Goal: Task Accomplishment & Management: Complete application form

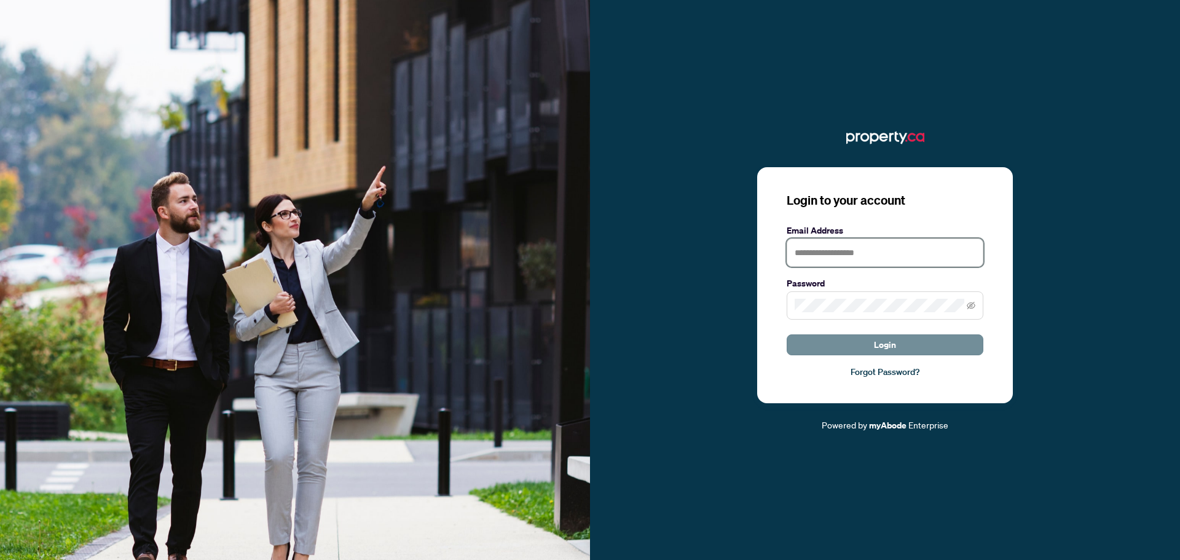
type input "**********"
click at [890, 348] on span "Login" at bounding box center [885, 345] width 22 height 20
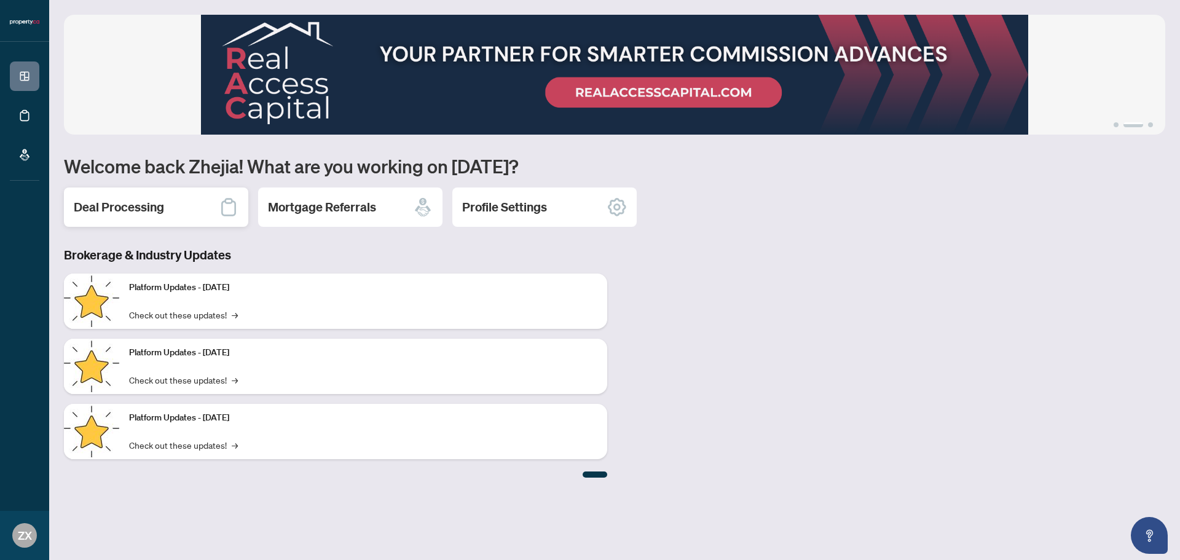
click at [131, 202] on h2 "Deal Processing" at bounding box center [119, 207] width 90 height 17
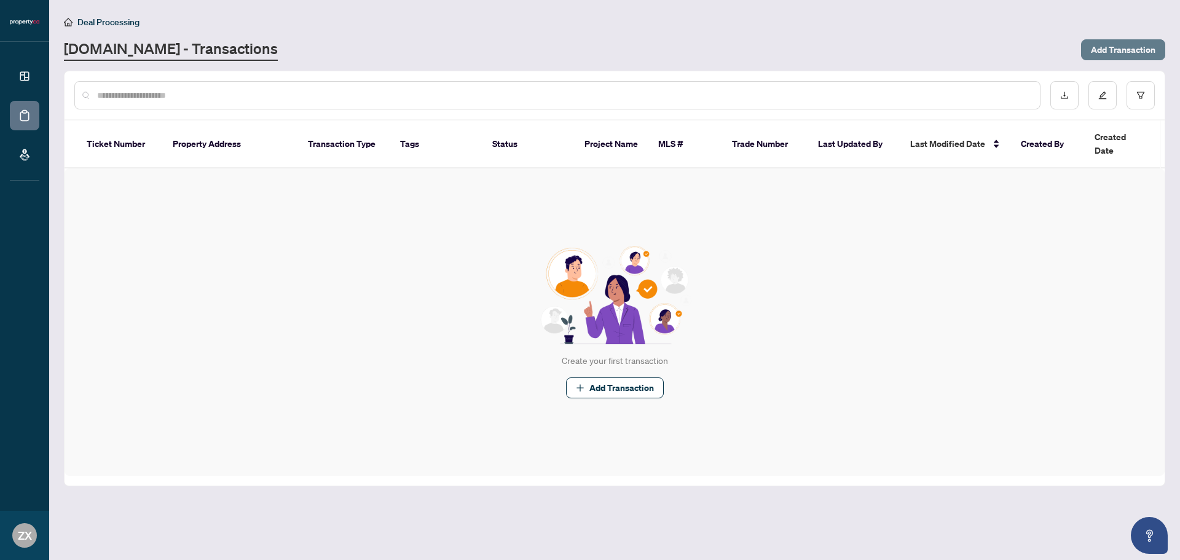
click at [1102, 46] on span "Add Transaction" at bounding box center [1123, 50] width 65 height 20
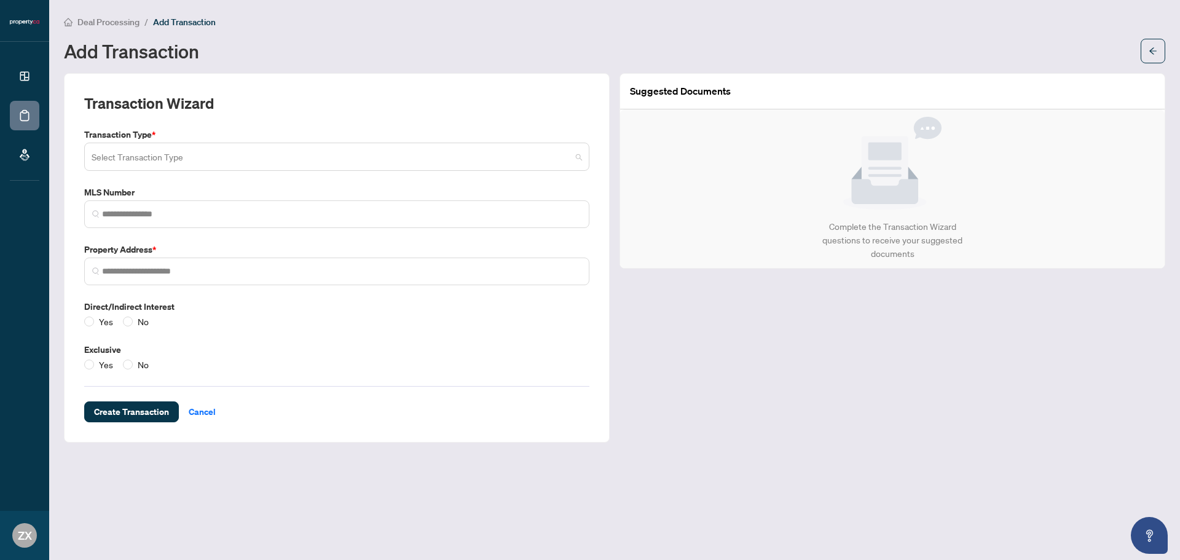
click at [240, 156] on input "search" at bounding box center [332, 158] width 480 height 27
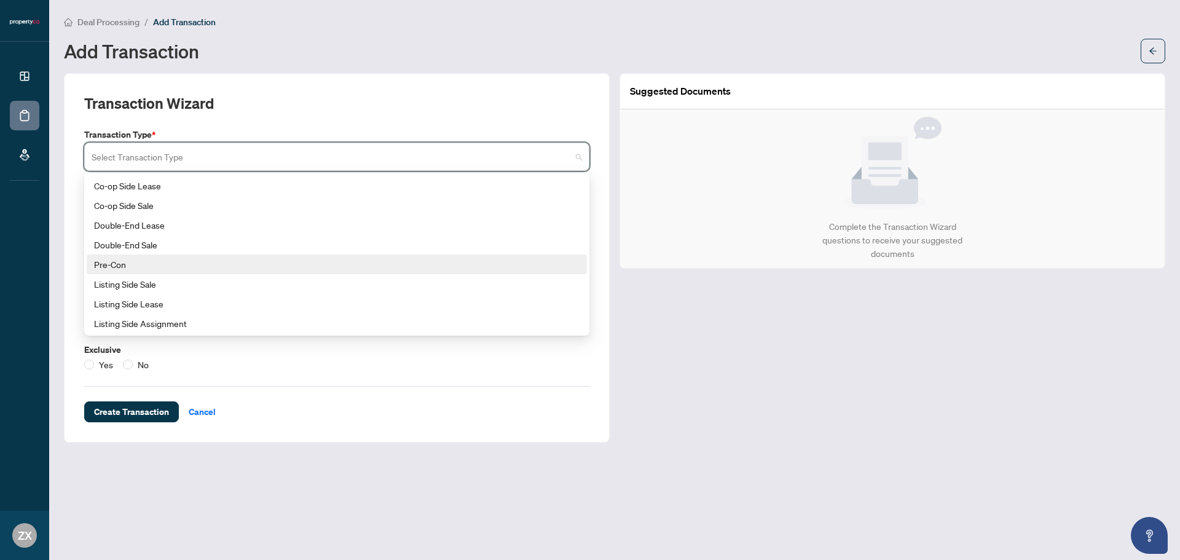
click at [144, 264] on div "Pre-Con" at bounding box center [337, 265] width 486 height 14
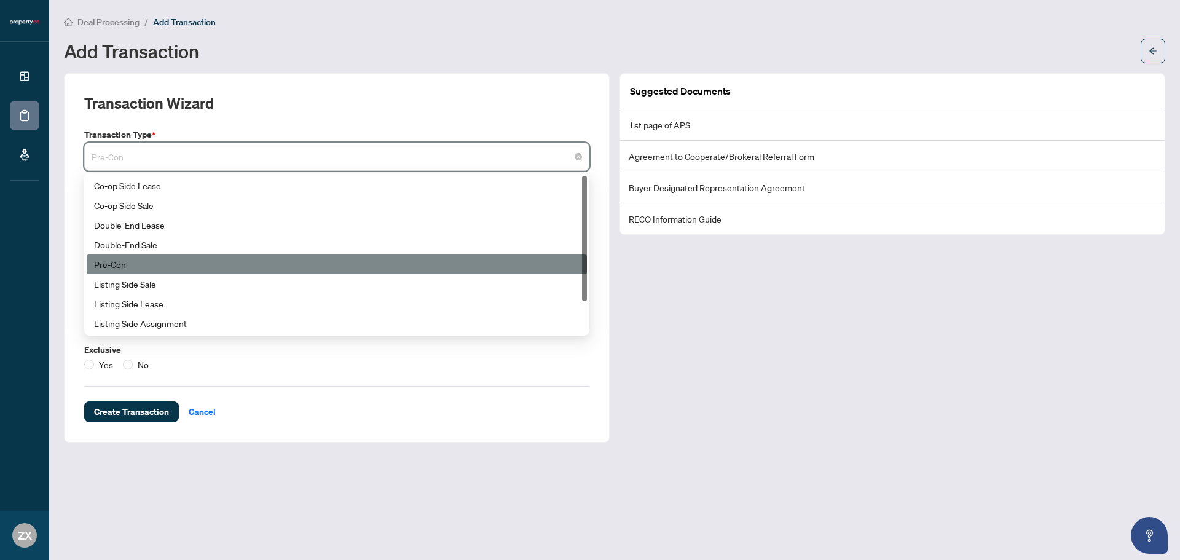
click at [376, 154] on span "Pre-Con" at bounding box center [337, 156] width 491 height 23
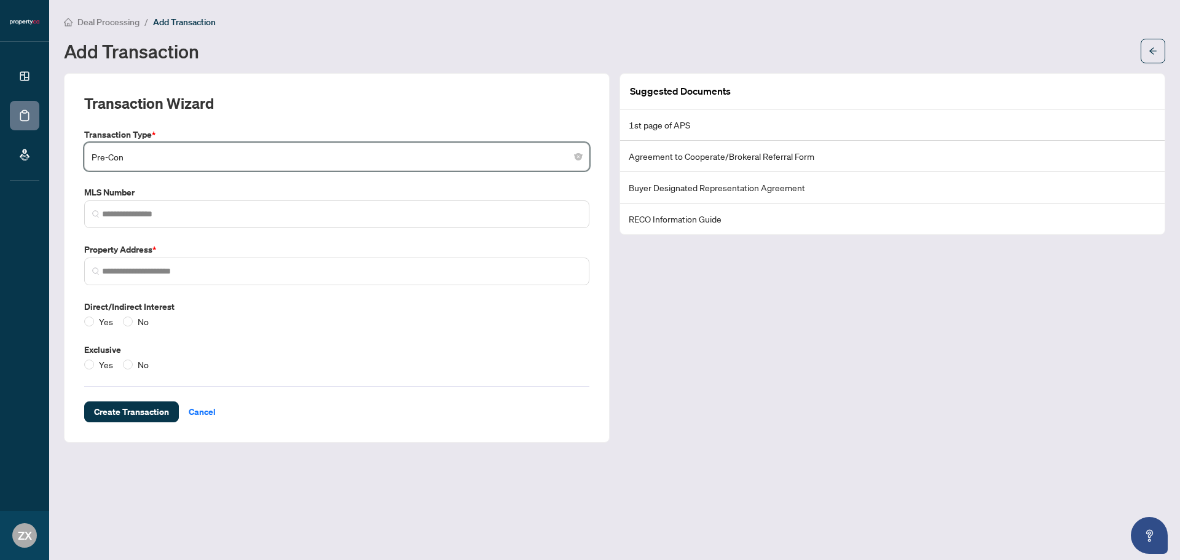
click at [376, 154] on span "Pre-Con" at bounding box center [337, 156] width 491 height 23
click at [308, 200] on span at bounding box center [336, 214] width 505 height 28
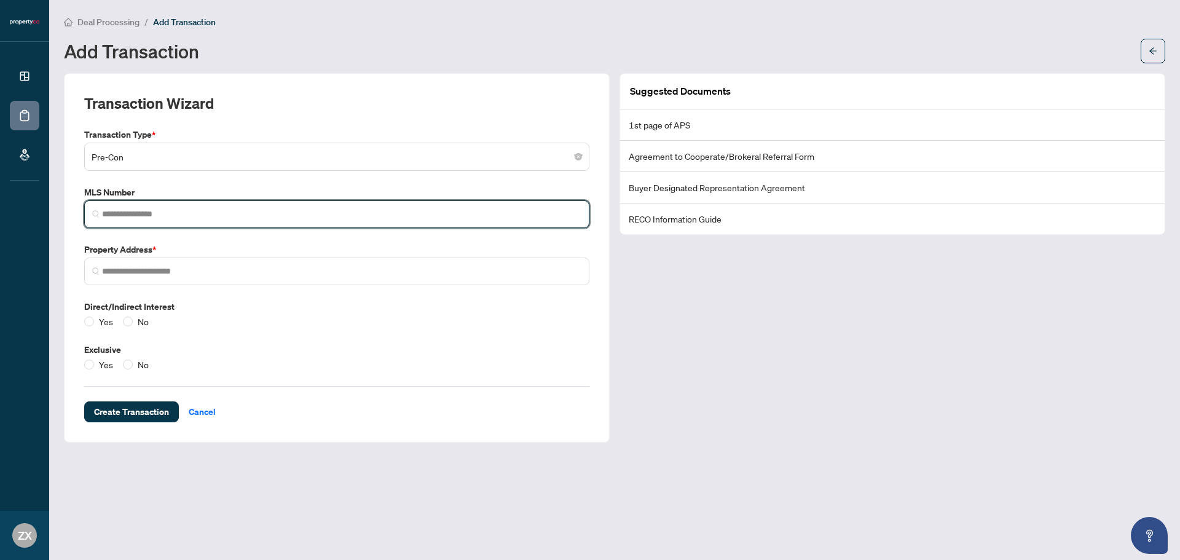
click at [308, 200] on span at bounding box center [336, 214] width 505 height 28
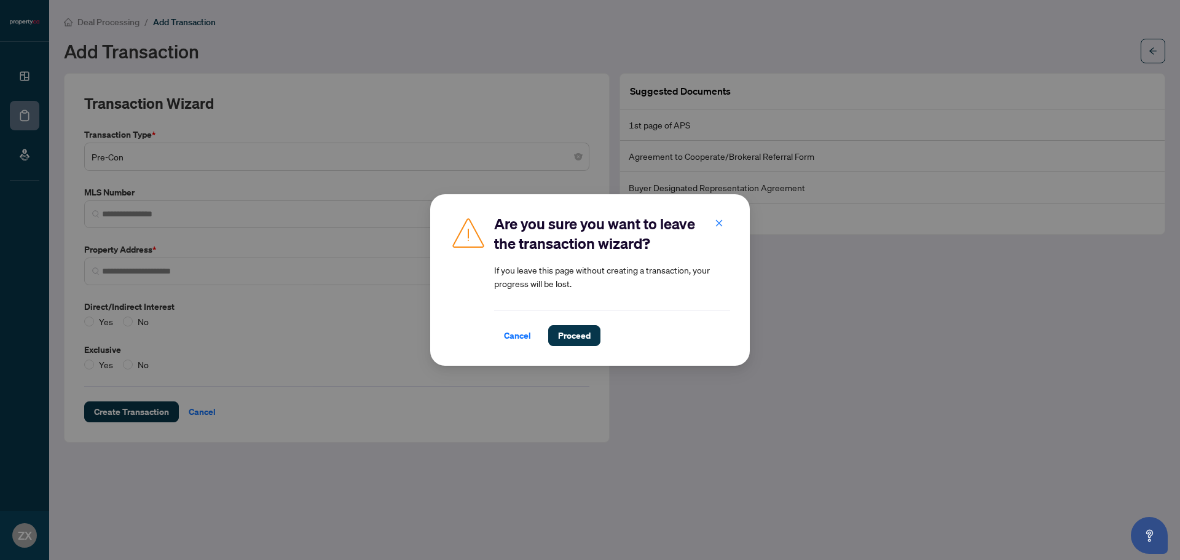
drag, startPoint x: 563, startPoint y: 330, endPoint x: 573, endPoint y: 329, distance: 9.9
click at [563, 331] on span "Proceed" at bounding box center [574, 336] width 33 height 20
